Goal: Navigation & Orientation: Find specific page/section

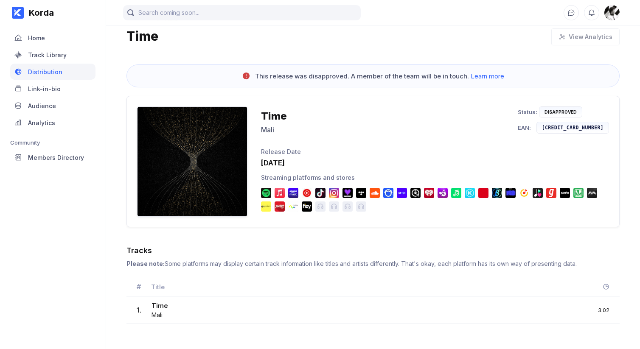
click at [79, 192] on div "Korda Home Track Library Distribution Link-in-bio Audience Analytics Community …" at bounding box center [53, 174] width 106 height 349
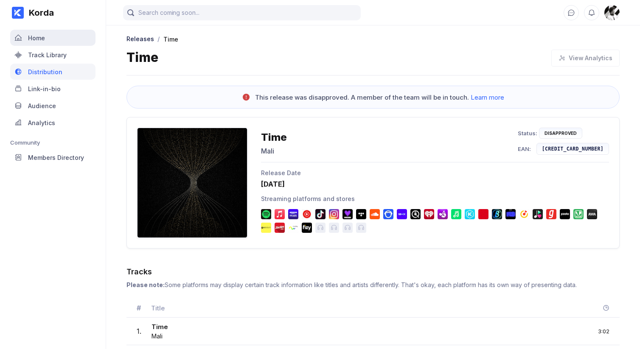
click at [31, 37] on div "Home" at bounding box center [36, 37] width 17 height 7
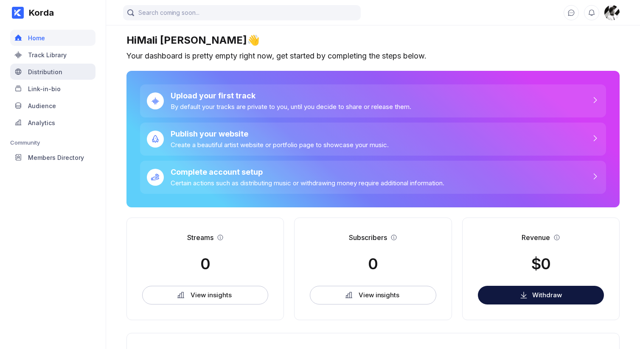
click at [51, 73] on div "Distribution" at bounding box center [45, 71] width 34 height 7
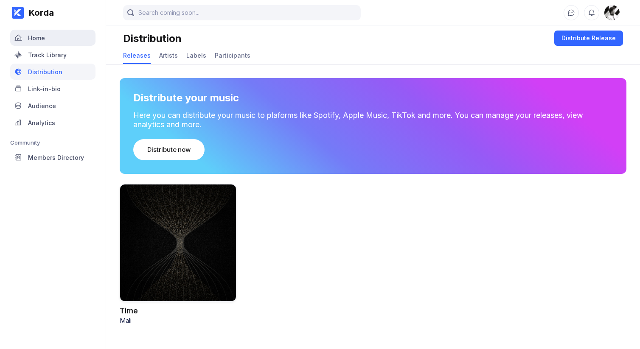
click at [59, 42] on div "Home" at bounding box center [52, 38] width 85 height 16
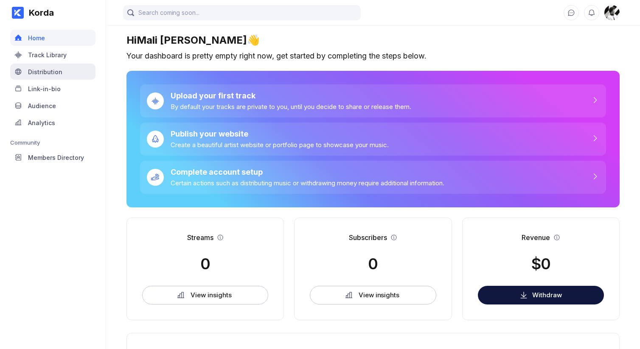
click at [55, 64] on div "Distribution" at bounding box center [52, 72] width 85 height 16
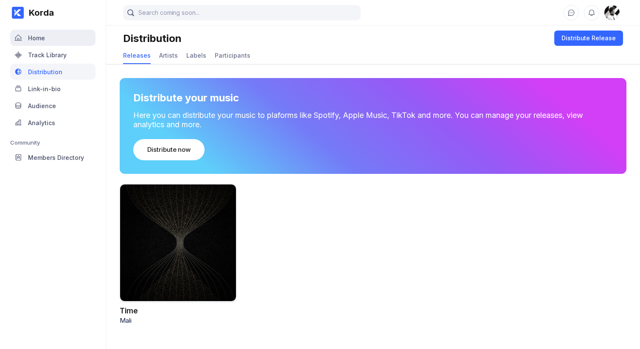
click at [66, 39] on div "Home" at bounding box center [52, 38] width 85 height 16
